Goal: Transaction & Acquisition: Purchase product/service

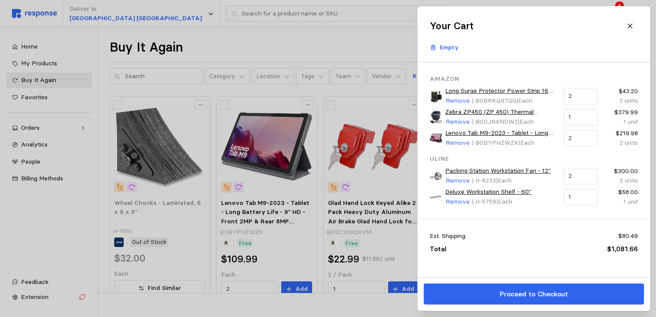
click at [274, 38] on div at bounding box center [328, 158] width 656 height 317
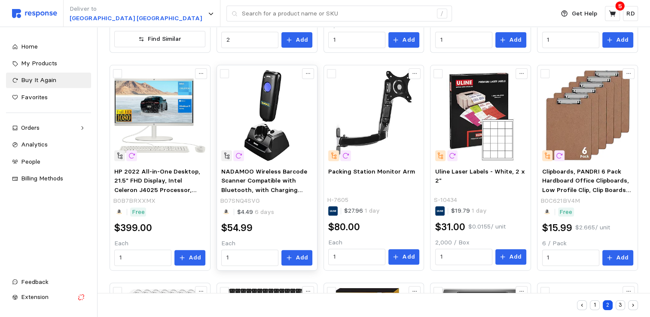
scroll to position [258, 0]
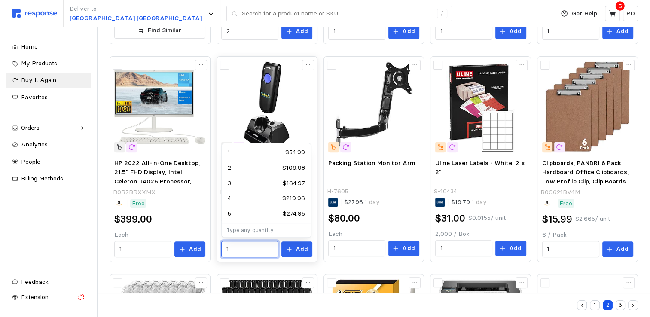
click at [230, 253] on input "1" at bounding box center [249, 248] width 47 height 15
type input "2"
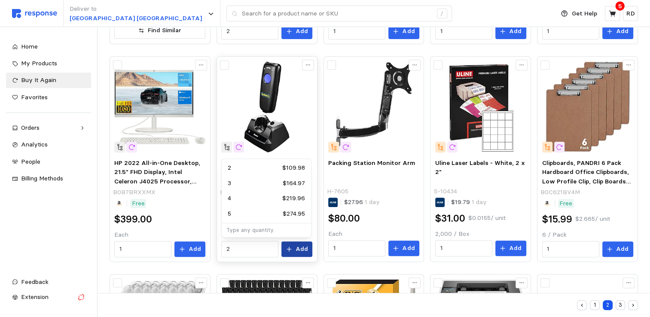
click at [299, 249] on p "Add" at bounding box center [302, 248] width 12 height 9
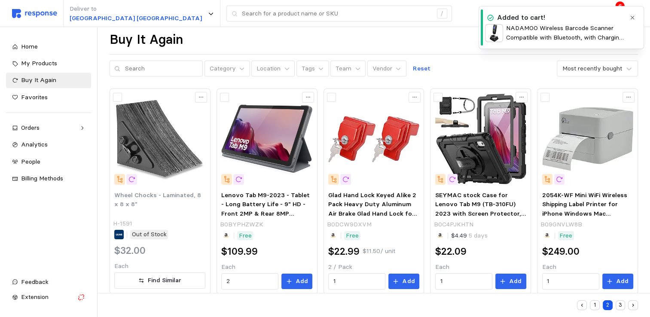
scroll to position [0, 0]
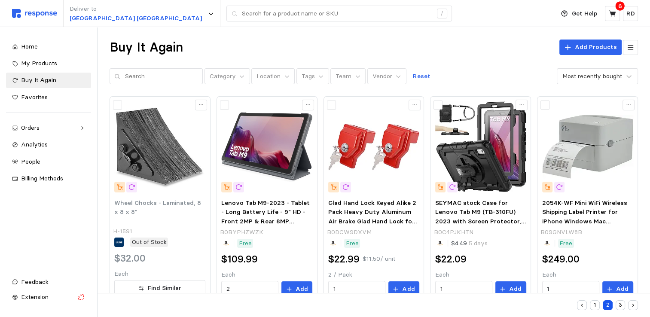
click at [616, 6] on div "6" at bounding box center [620, 6] width 9 height 9
click at [614, 12] on icon at bounding box center [612, 13] width 7 height 6
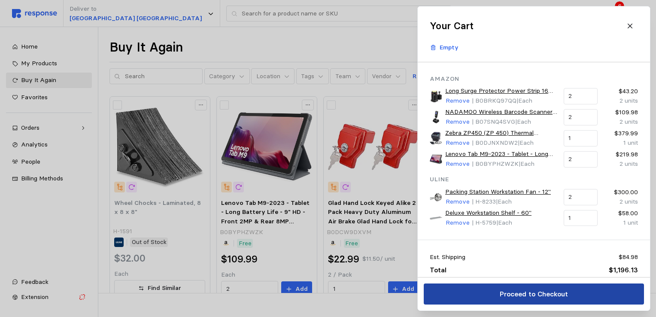
click at [516, 293] on p "Proceed to Checkout" at bounding box center [534, 294] width 68 height 11
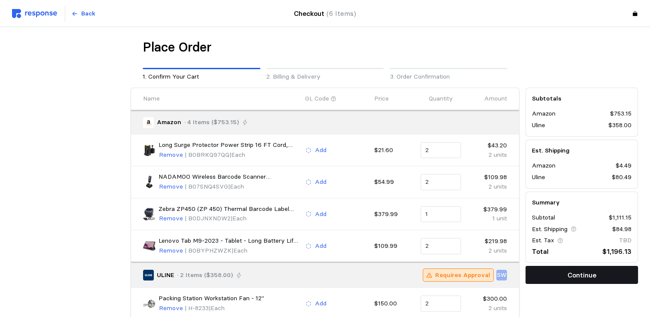
click at [581, 276] on p "Continue" at bounding box center [582, 275] width 29 height 11
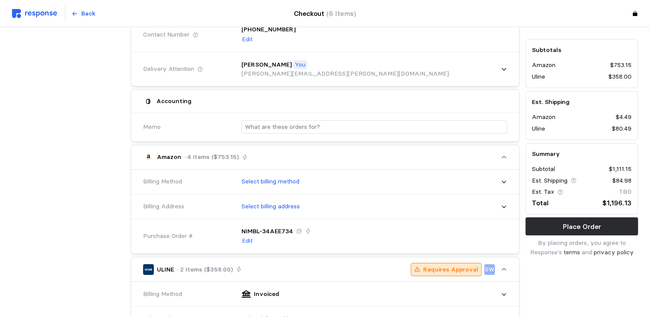
scroll to position [129, 0]
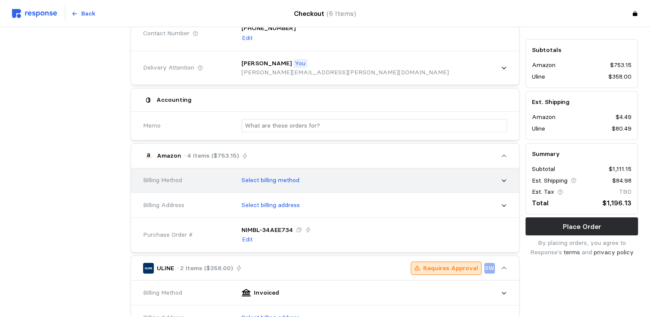
click at [498, 176] on div "Select billing method" at bounding box center [371, 180] width 272 height 21
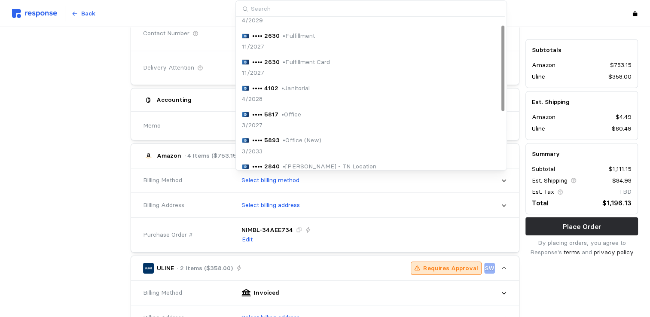
scroll to position [111, 0]
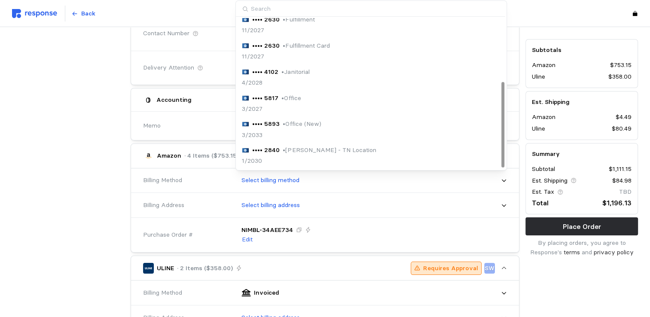
click at [306, 153] on p "• [PERSON_NAME] - TN Location" at bounding box center [329, 150] width 93 height 9
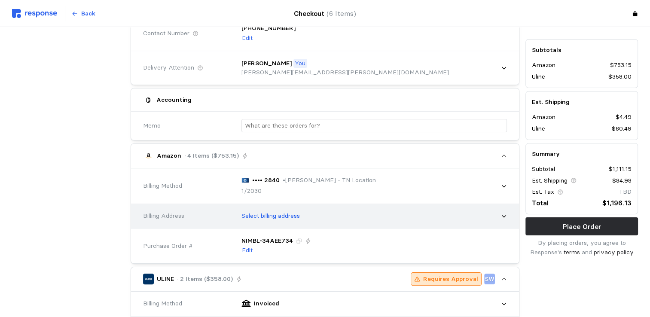
click at [495, 218] on div "Select billing address" at bounding box center [371, 215] width 272 height 21
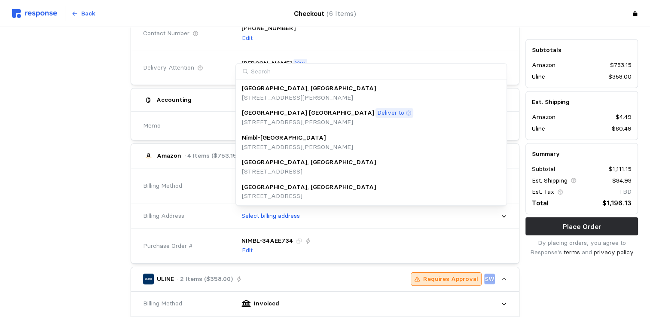
click at [317, 191] on div "[GEOGRAPHIC_DATA], [GEOGRAPHIC_DATA]" at bounding box center [309, 187] width 134 height 9
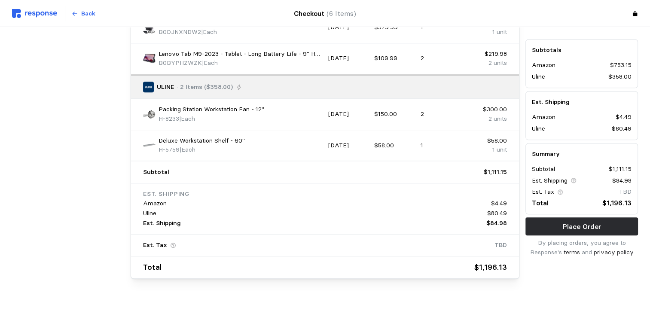
scroll to position [654, 0]
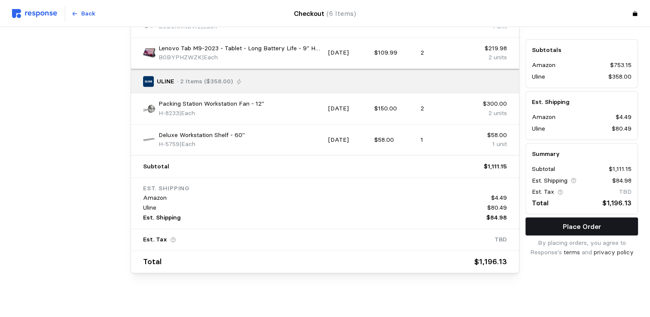
click at [581, 225] on p "Place Order" at bounding box center [582, 226] width 38 height 11
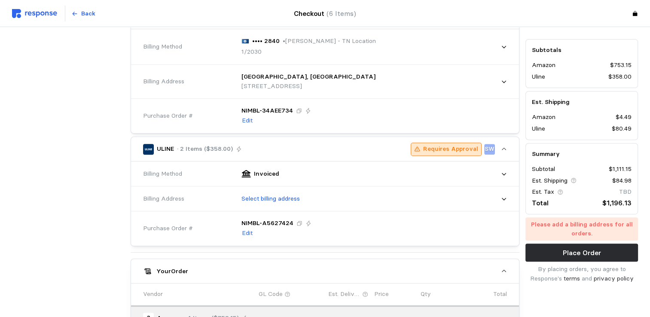
scroll to position [267, 0]
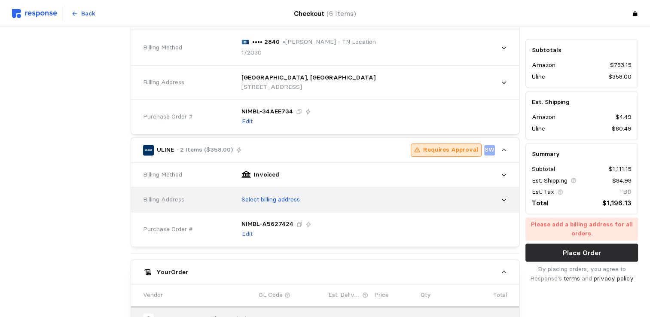
click at [495, 192] on div "Select billing address" at bounding box center [371, 199] width 272 height 21
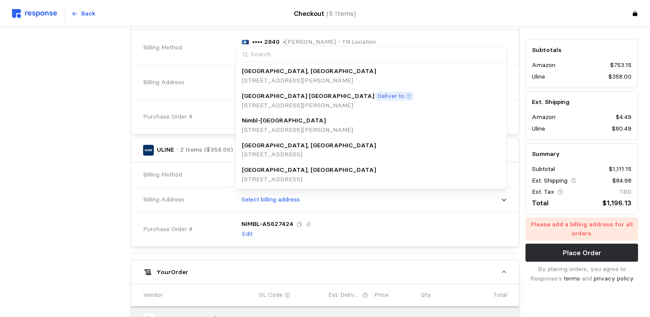
click at [376, 176] on p "[STREET_ADDRESS]" at bounding box center [309, 179] width 134 height 9
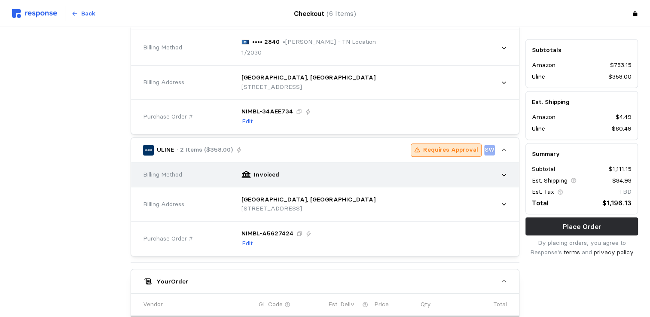
click at [493, 175] on div "Invoiced" at bounding box center [371, 174] width 272 height 21
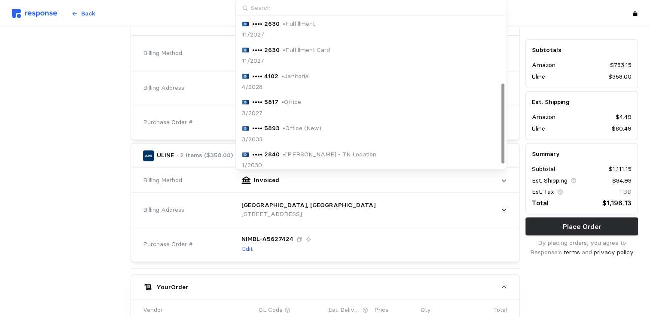
scroll to position [129, 0]
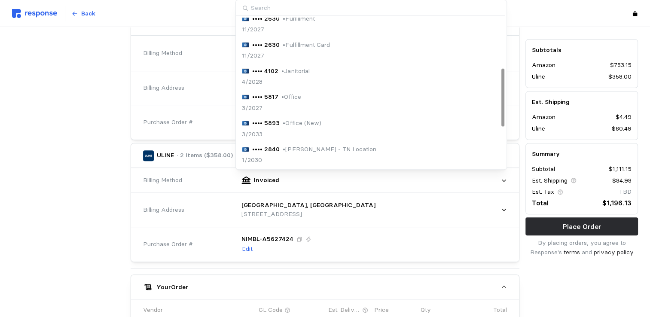
click at [385, 146] on div "•••• 2840 • [PERSON_NAME] - TN Location 1/2030" at bounding box center [371, 155] width 259 height 20
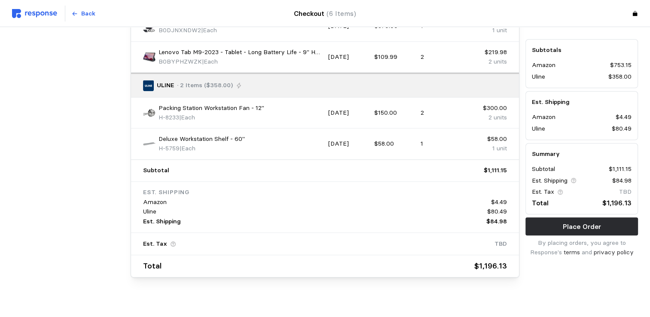
scroll to position [674, 0]
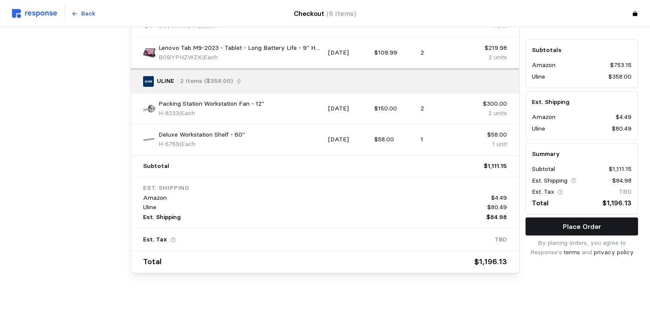
click at [577, 224] on p "Place Order" at bounding box center [582, 226] width 38 height 11
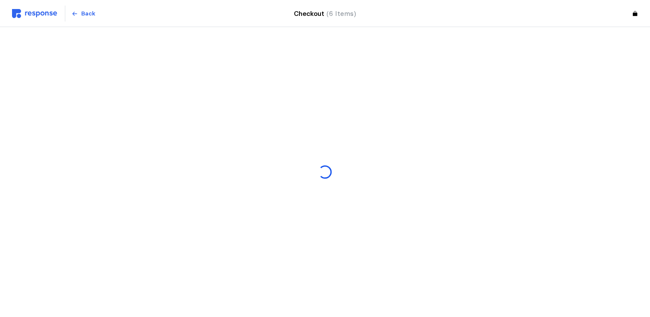
scroll to position [0, 0]
